Goal: Transaction & Acquisition: Book appointment/travel/reservation

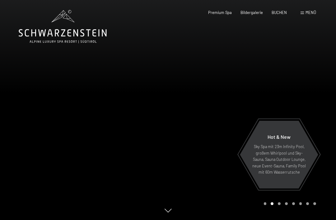
click at [278, 11] on span "BUCHEN" at bounding box center [279, 12] width 15 height 5
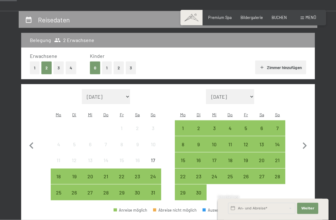
scroll to position [110, 0]
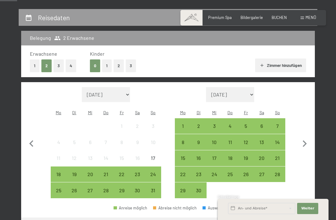
click at [89, 190] on div "27" at bounding box center [90, 195] width 15 height 15
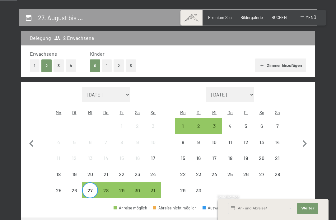
click at [156, 188] on div "31" at bounding box center [153, 195] width 15 height 15
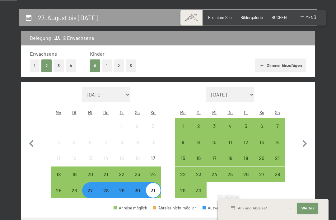
click at [310, 211] on span "Weiter" at bounding box center [307, 208] width 13 height 5
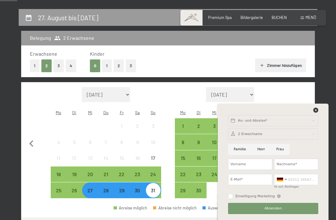
click at [320, 128] on div "An- und Abreise* Weiter Adressfelder ausblenden 2 Erwachsene 2 Erwachsene Älter…" at bounding box center [273, 162] width 98 height 116
click at [315, 113] on icon at bounding box center [316, 110] width 5 height 5
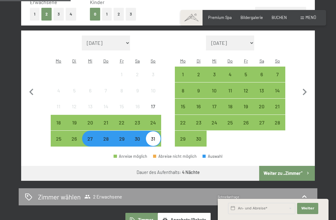
scroll to position [166, 0]
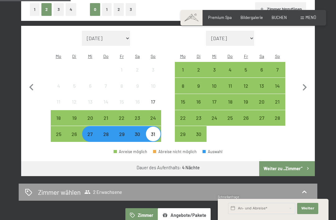
click at [293, 161] on button "Weiter zu „Zimmer“" at bounding box center [287, 168] width 56 height 15
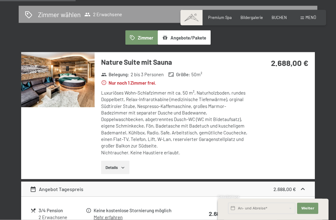
scroll to position [137, 0]
click at [110, 163] on button "Details" at bounding box center [115, 168] width 28 height 14
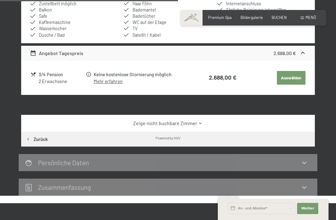
scroll to position [354, 0]
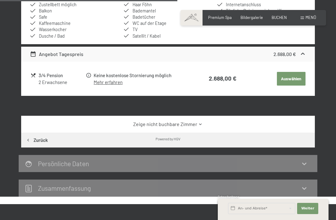
click at [54, 121] on link "Zeige nicht buchbare Zimmer" at bounding box center [168, 124] width 276 height 7
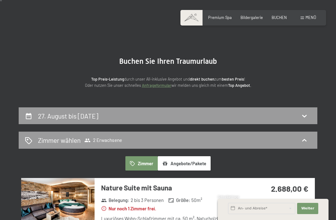
scroll to position [0, 0]
